Goal: Obtain resource: Obtain resource

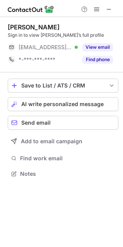
scroll to position [168, 123]
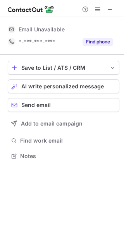
scroll to position [171, 124]
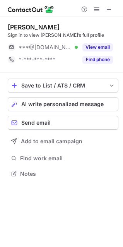
scroll to position [168, 123]
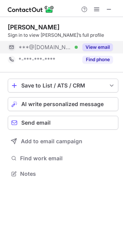
click at [99, 47] on button "View email" at bounding box center [97, 47] width 31 height 8
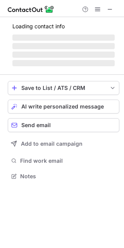
scroll to position [171, 124]
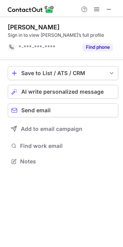
scroll to position [156, 123]
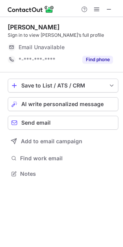
scroll to position [168, 123]
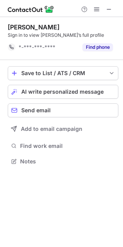
scroll to position [156, 123]
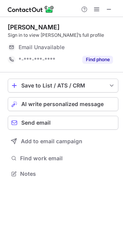
scroll to position [168, 123]
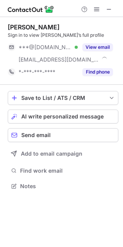
scroll to position [181, 123]
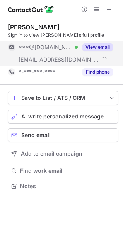
click at [101, 47] on button "View email" at bounding box center [97, 47] width 31 height 8
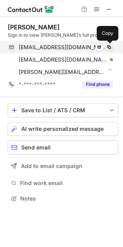
click at [111, 49] on span at bounding box center [109, 47] width 6 height 6
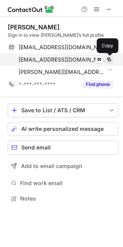
click at [109, 60] on span at bounding box center [109, 60] width 6 height 6
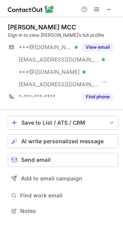
scroll to position [206, 123]
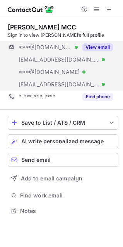
click at [98, 50] on button "View email" at bounding box center [97, 47] width 31 height 8
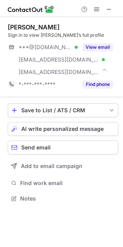
scroll to position [193, 123]
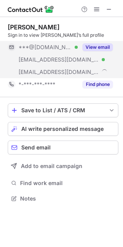
click at [105, 46] on button "View email" at bounding box center [97, 47] width 31 height 8
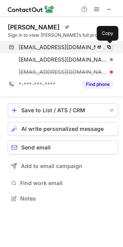
click at [113, 47] on button at bounding box center [109, 47] width 8 height 8
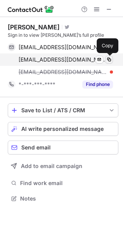
click at [113, 57] on button at bounding box center [109, 60] width 8 height 8
